Goal: Information Seeking & Learning: Learn about a topic

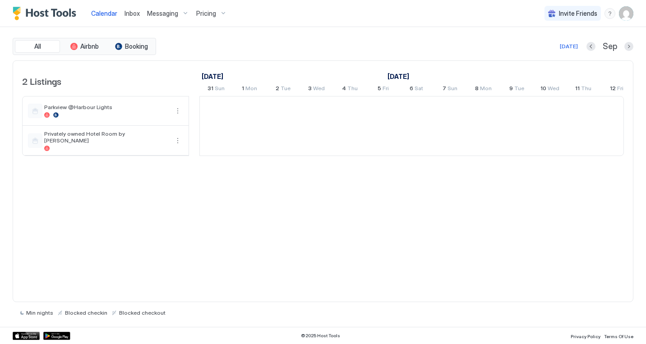
scroll to position [0, 502]
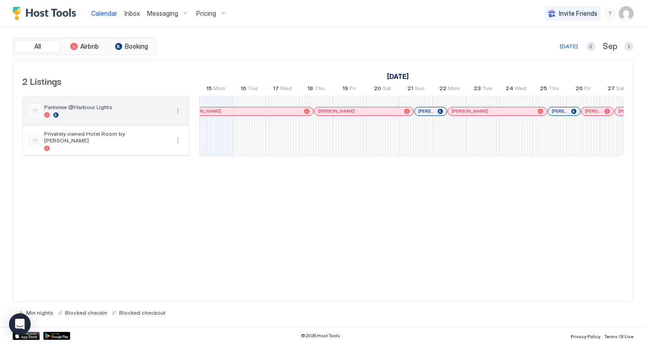
click at [178, 113] on button "More options" at bounding box center [177, 111] width 11 height 11
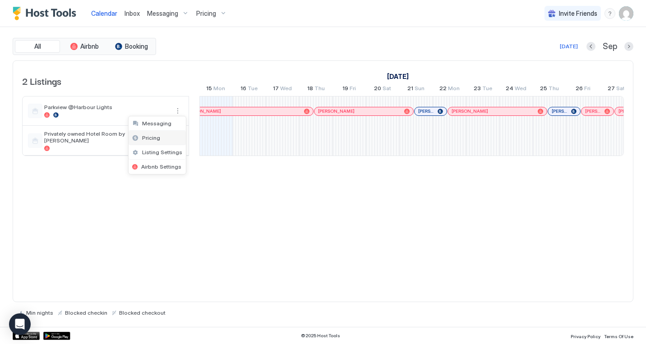
click at [162, 139] on div "Pricing" at bounding box center [157, 138] width 57 height 14
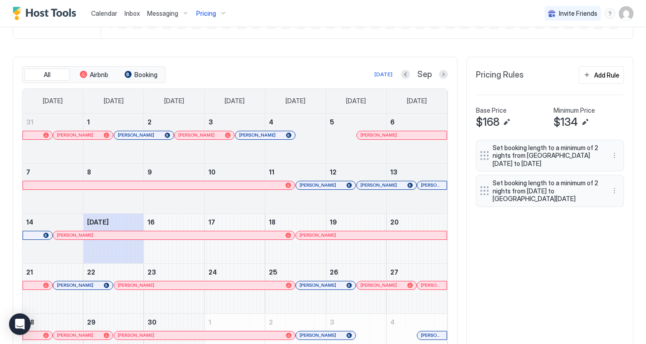
scroll to position [244, 0]
click at [440, 75] on button "Next month" at bounding box center [443, 75] width 9 height 9
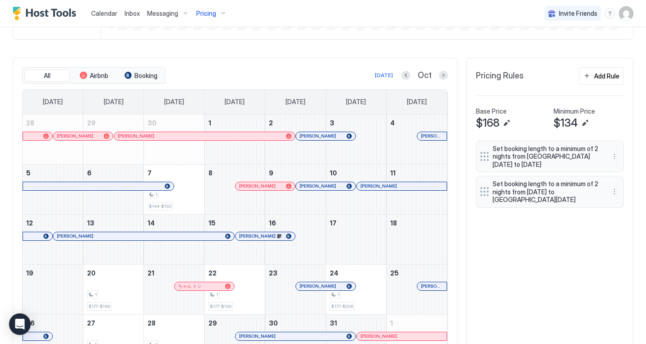
click at [454, 185] on div "All Airbnb Booking [DATE] Oct [DATE] [DATE] [DATE] [DATE] [DATE] [DATE] [DATE] …" at bounding box center [235, 216] width 445 height 317
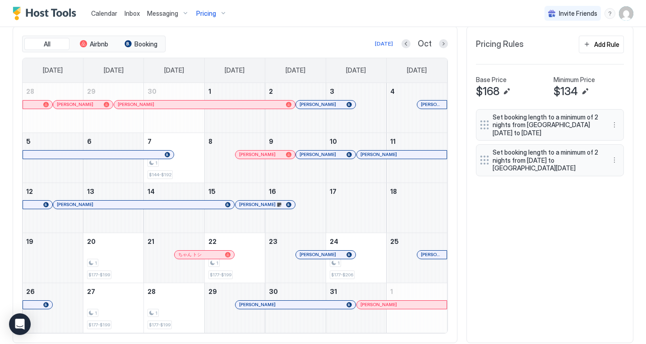
scroll to position [276, 0]
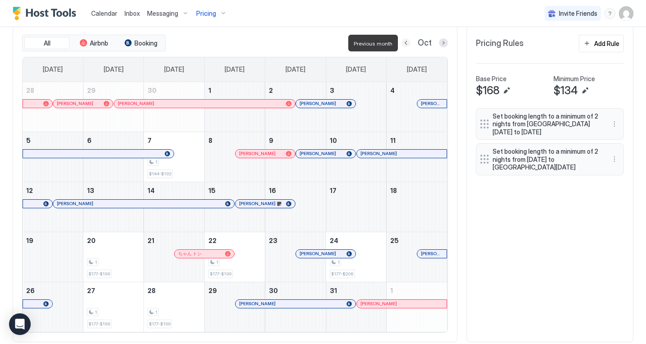
click at [407, 41] on button "Previous month" at bounding box center [406, 42] width 9 height 9
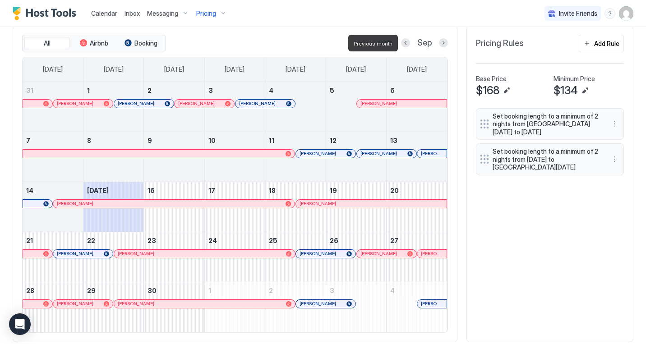
scroll to position [246, 0]
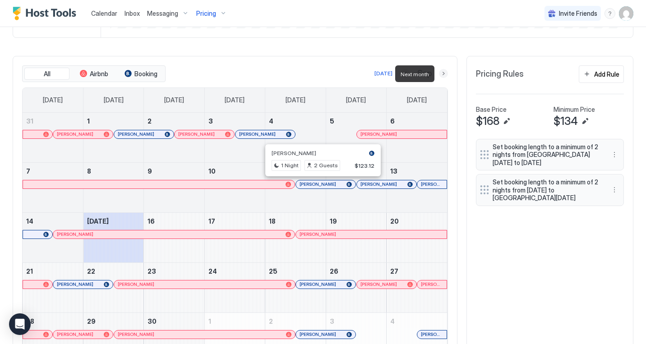
click at [441, 73] on button "Next month" at bounding box center [443, 73] width 9 height 9
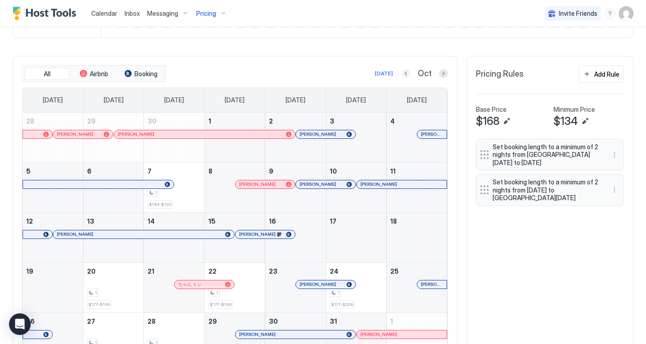
click at [408, 72] on button "Previous month" at bounding box center [406, 73] width 9 height 9
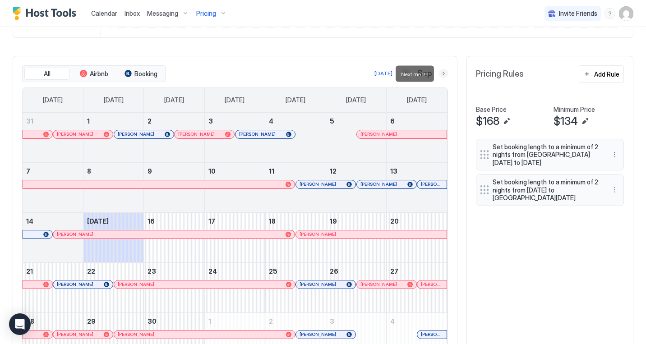
click at [444, 74] on button "Next month" at bounding box center [443, 73] width 9 height 9
